Goal: Register for event/course

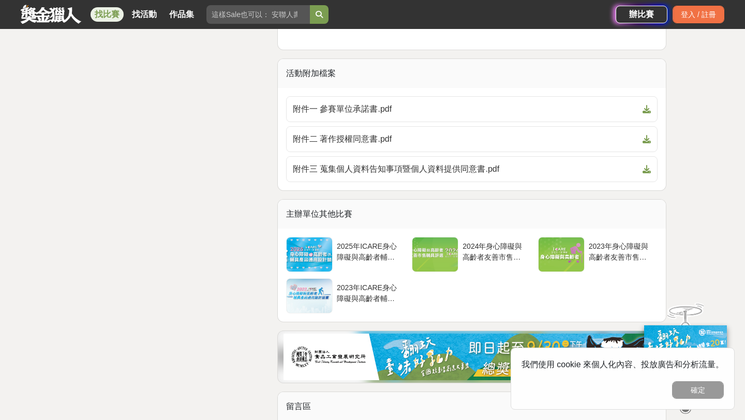
scroll to position [2821, 0]
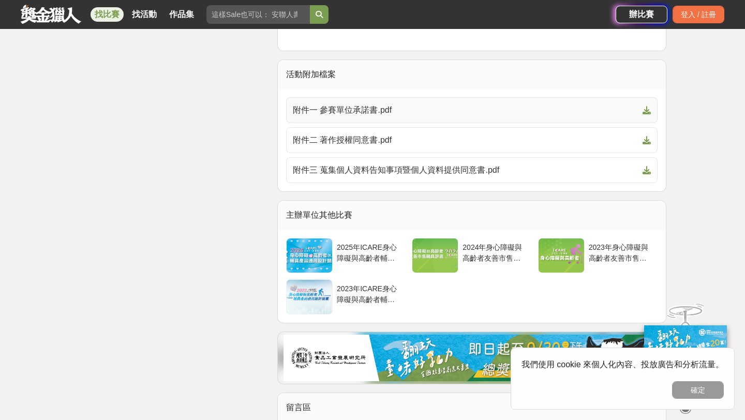
click at [649, 111] on icon at bounding box center [647, 110] width 8 height 8
click at [648, 140] on icon at bounding box center [647, 140] width 8 height 8
click at [644, 168] on icon at bounding box center [647, 170] width 8 height 8
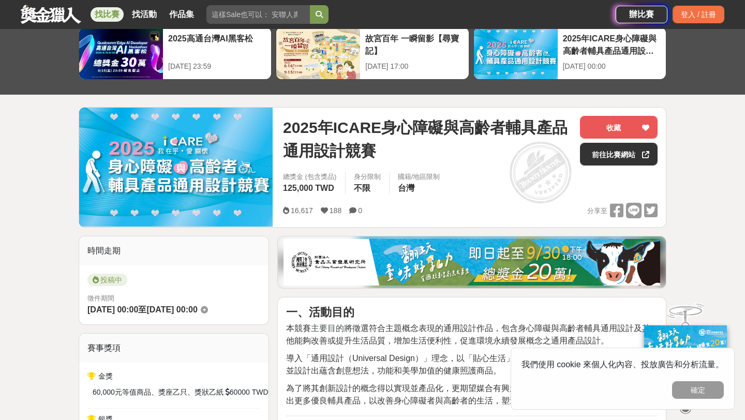
scroll to position [0, 0]
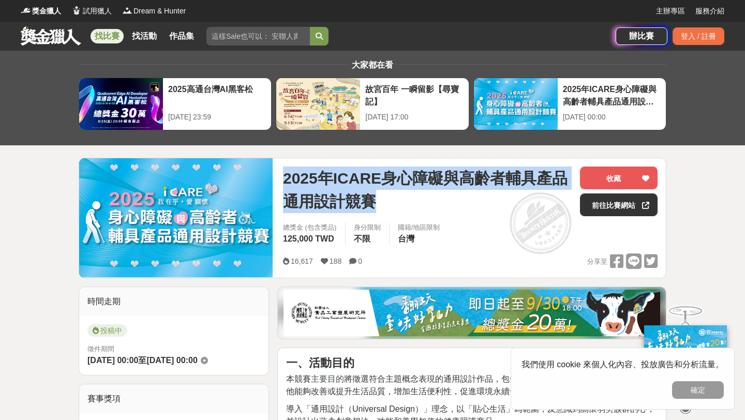
drag, startPoint x: 283, startPoint y: 176, endPoint x: 380, endPoint y: 201, distance: 100.9
click at [380, 201] on span "2025年ICARE身心障礙與高齡者輔具產品通用設計競賽" at bounding box center [427, 190] width 289 height 47
copy span "2025年ICARE身心障礙與高齡者輔具產品通用設計競賽"
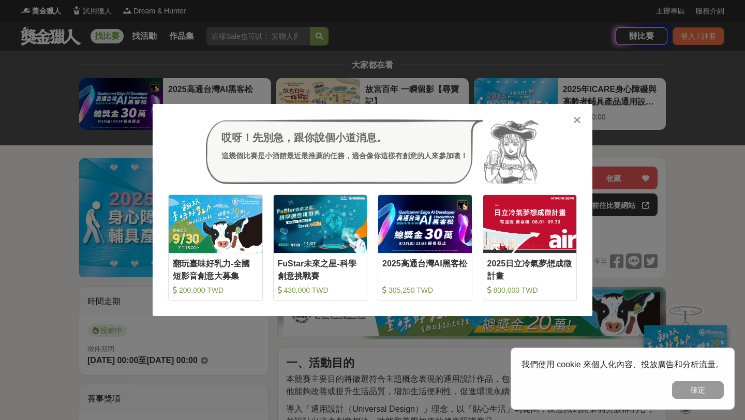
click at [576, 116] on icon at bounding box center [578, 120] width 8 height 10
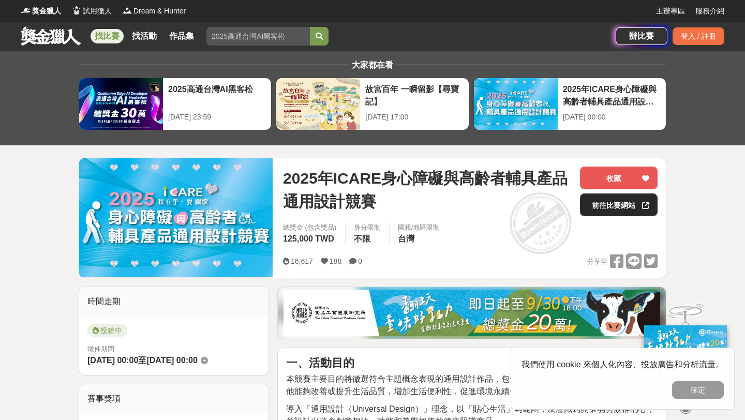
click at [625, 212] on link "前往比賽網站" at bounding box center [619, 205] width 78 height 23
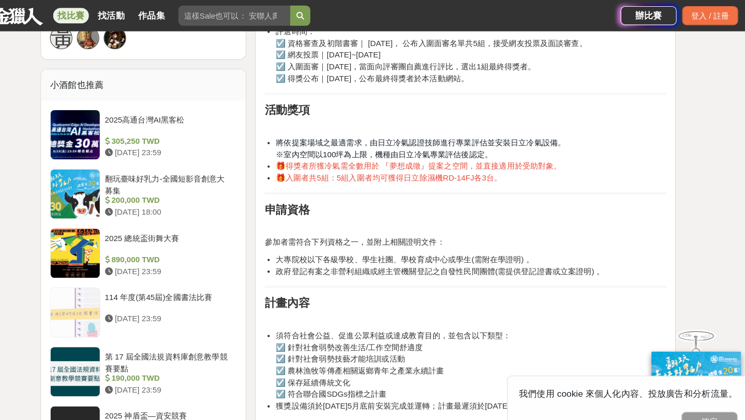
scroll to position [832, 0]
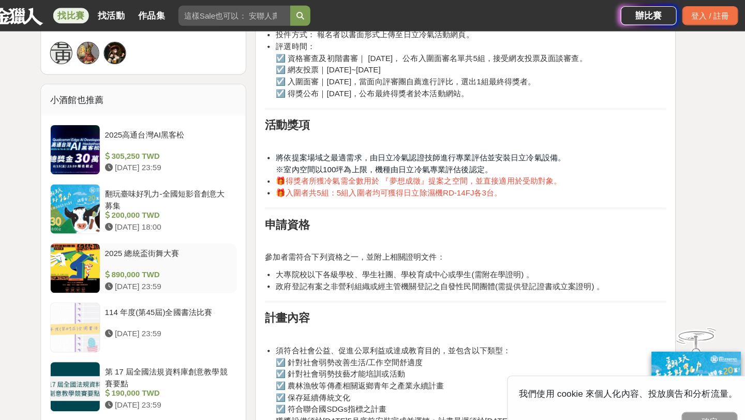
click at [178, 236] on div "2025 總統盃街舞大賽" at bounding box center [197, 239] width 118 height 20
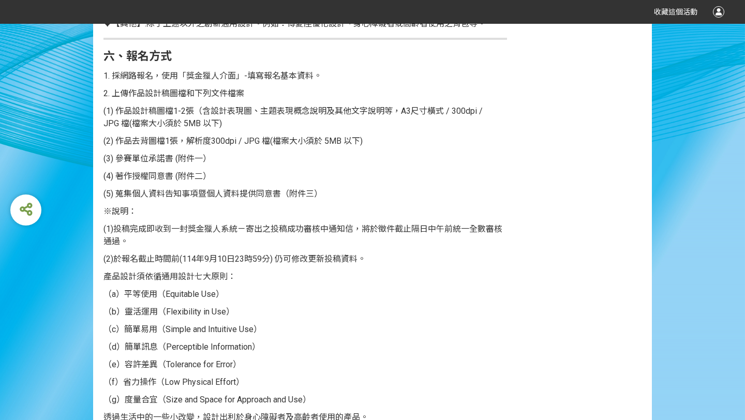
scroll to position [1022, 0]
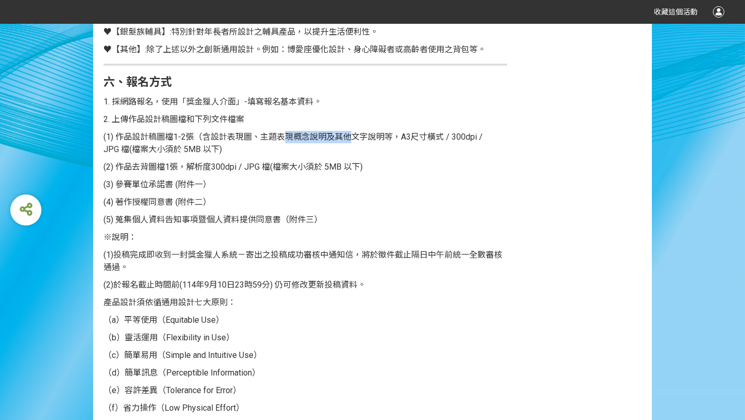
drag, startPoint x: 268, startPoint y: 137, endPoint x: 330, endPoint y: 135, distance: 61.6
click at [330, 135] on span "(1) 作品設計稿圖檔1-2張（含設計表現圖、主題表現概念說明及其他文字說明等，A3尺寸橫式 / 300dpi / JPG 檔(檔案大小須於 5MB 以下)" at bounding box center [293, 143] width 379 height 22
copy span "主題表現概念說明"
click at [301, 148] on p "(1) 作品設計稿圖檔1-2張（含設計表現圖、主題表現概念說明及其他文字說明等，A3尺寸橫式 / 300dpi / JPG 檔(檔案大小須於 5MB 以下)" at bounding box center [306, 143] width 404 height 25
